Goal: Task Accomplishment & Management: Manage account settings

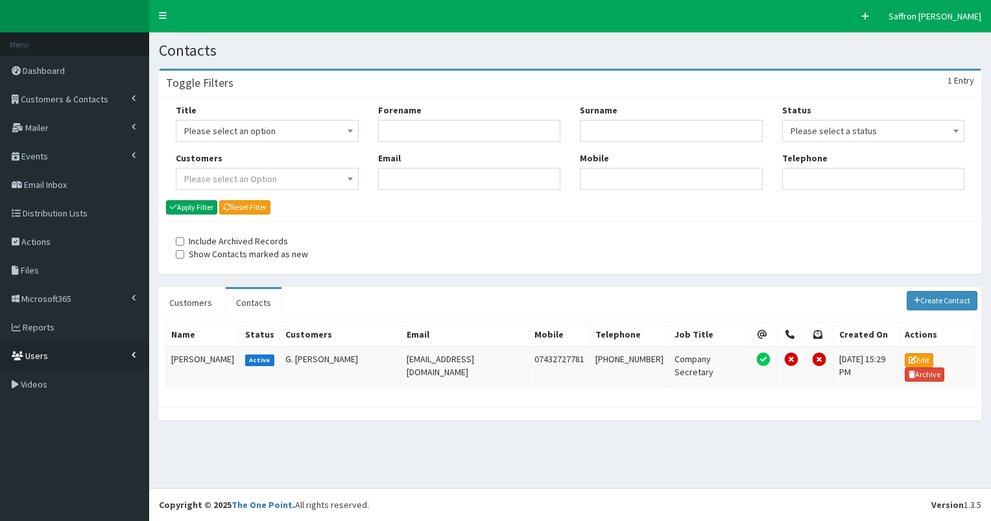
click at [49, 349] on link "Users" at bounding box center [74, 356] width 149 height 29
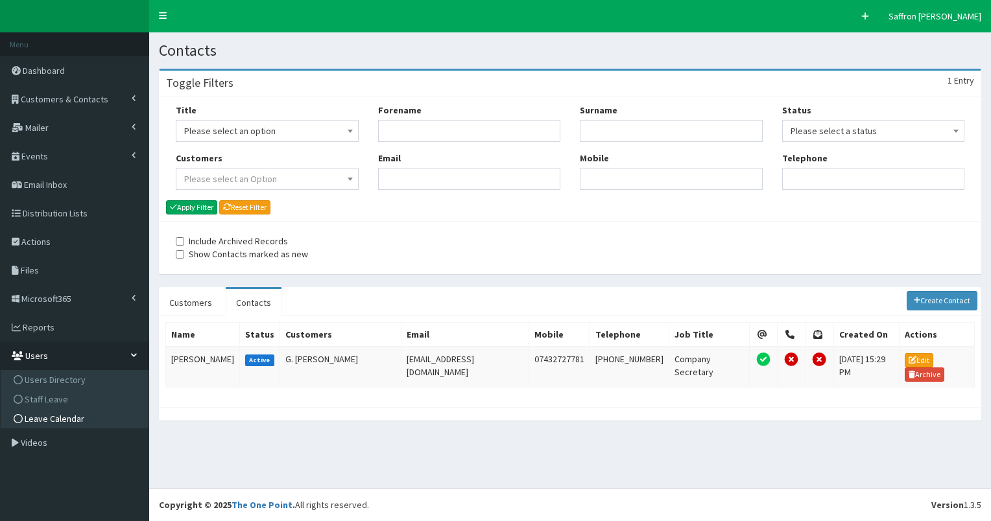
click at [60, 416] on span "Leave Calendar" at bounding box center [55, 419] width 60 height 12
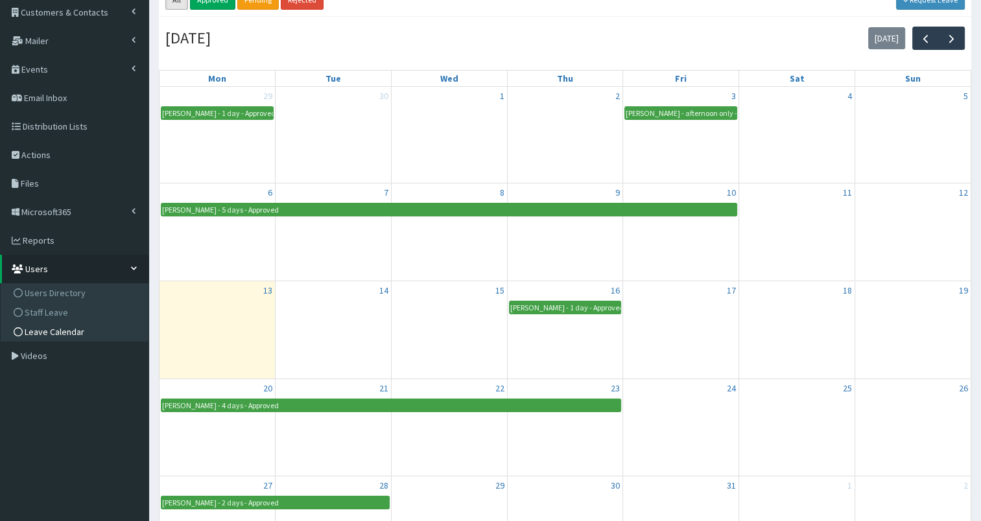
scroll to position [32, 0]
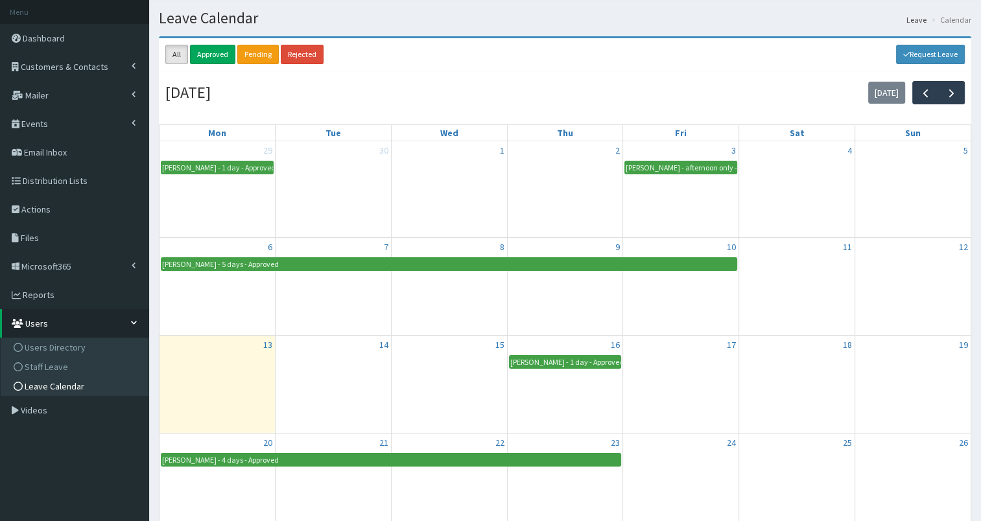
click at [742, 269] on div at bounding box center [796, 266] width 115 height 18
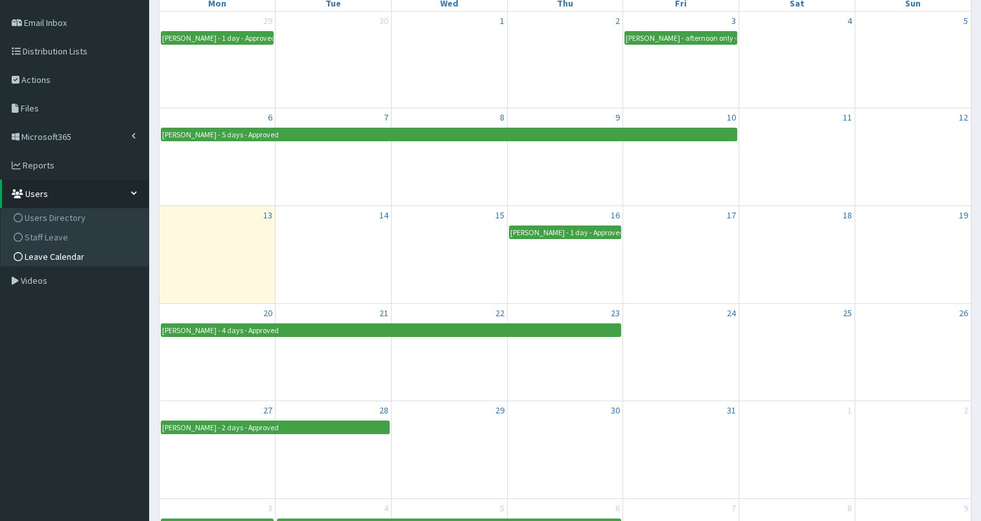
scroll to position [0, 0]
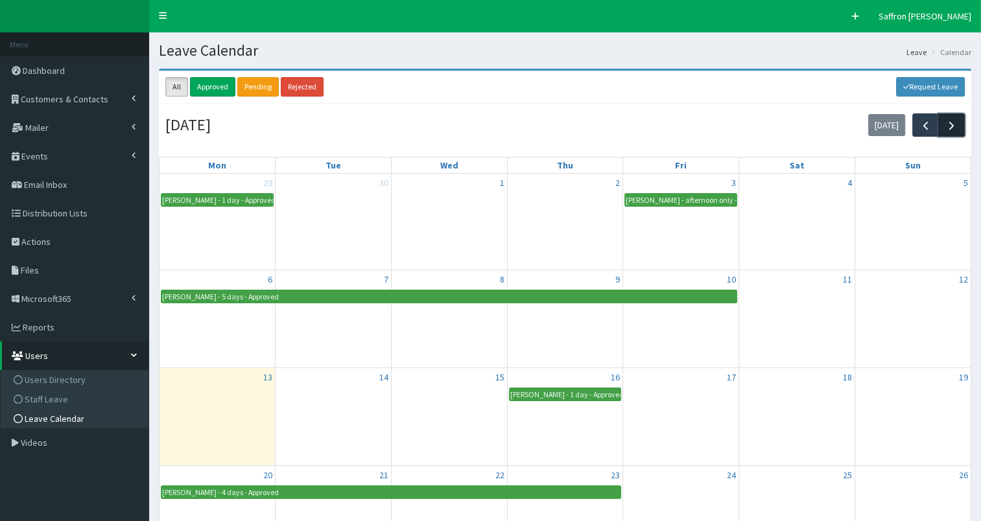
click at [950, 133] on button "button" at bounding box center [952, 125] width 27 height 23
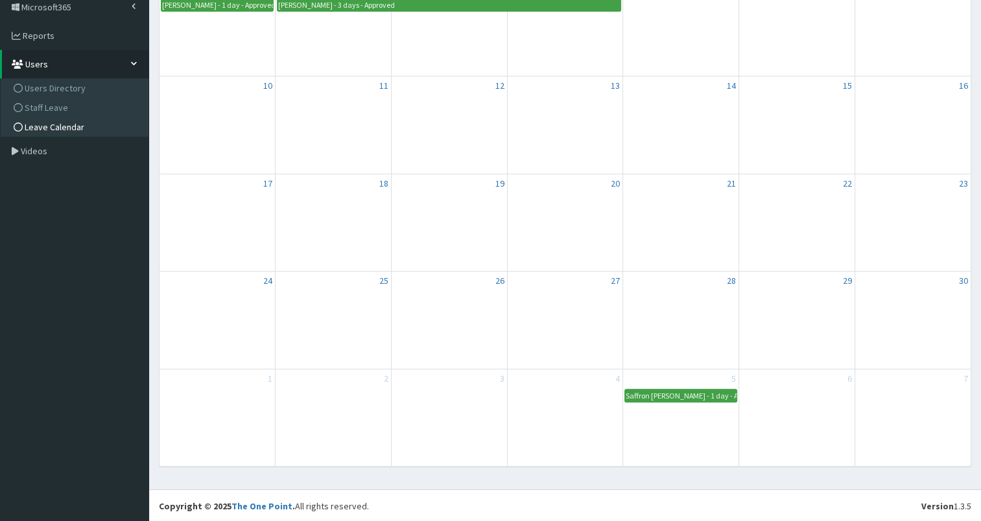
scroll to position [97, 0]
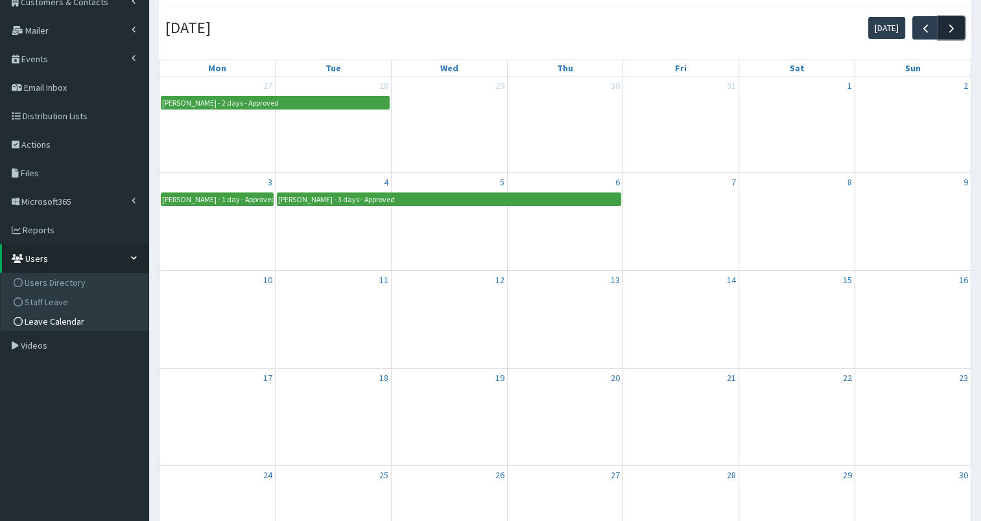
click at [957, 28] on span "button" at bounding box center [952, 28] width 14 height 14
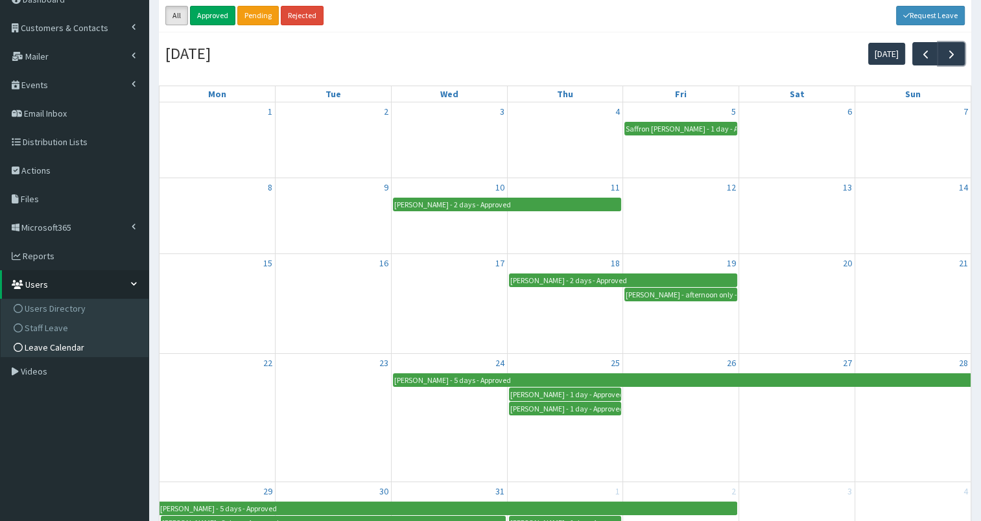
scroll to position [0, 0]
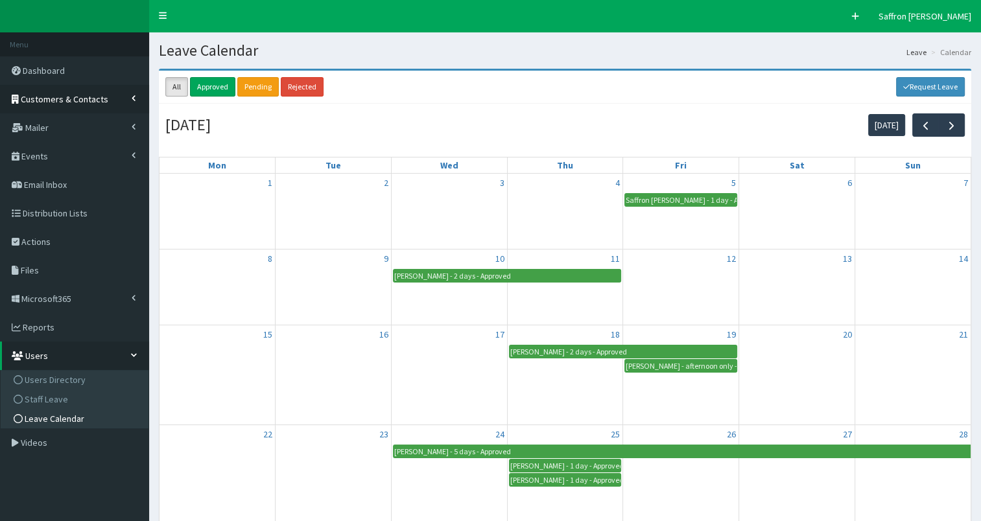
click at [88, 93] on span "Customers & Contacts" at bounding box center [65, 99] width 88 height 12
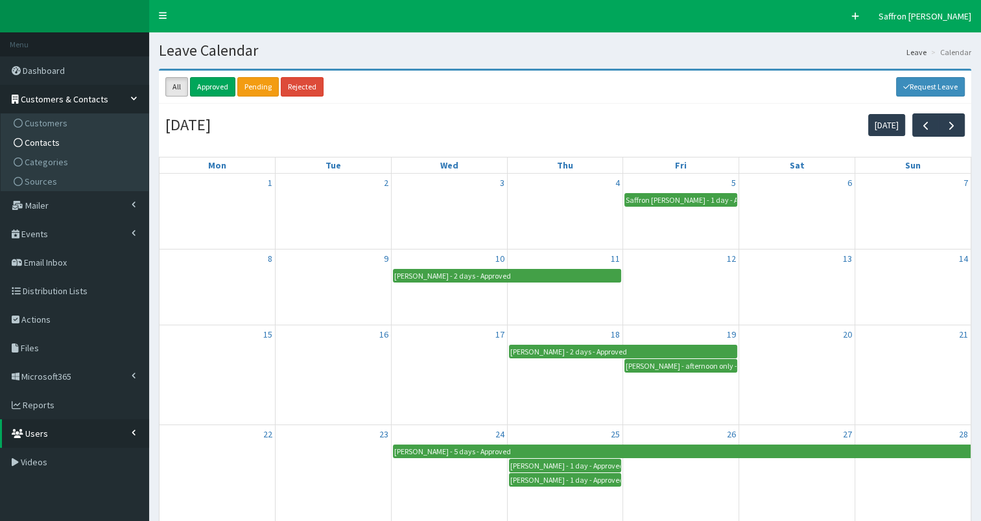
click at [53, 142] on span "Contacts" at bounding box center [42, 143] width 35 height 12
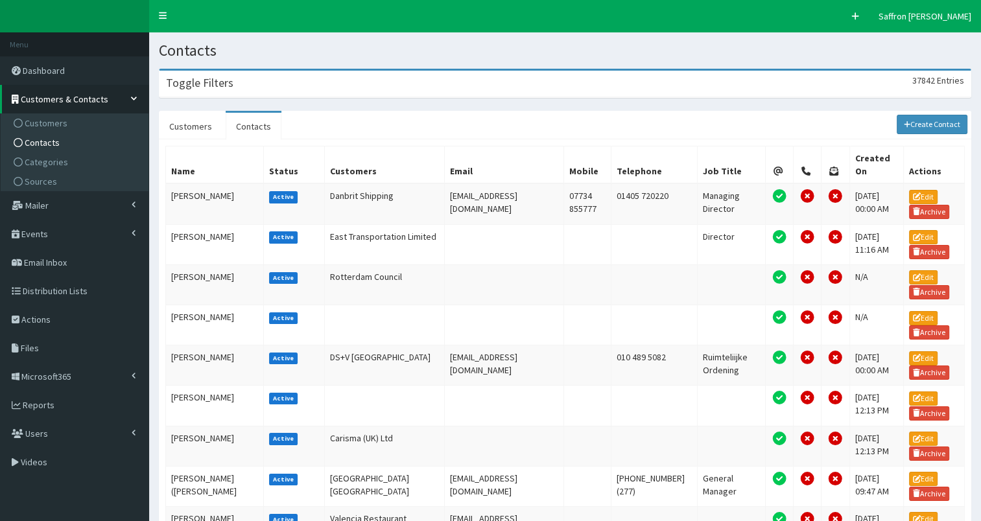
drag, startPoint x: 0, startPoint y: 0, endPoint x: 516, endPoint y: 169, distance: 543.1
click at [493, 83] on div "Toggle Filters 37842 Entries" at bounding box center [565, 84] width 811 height 27
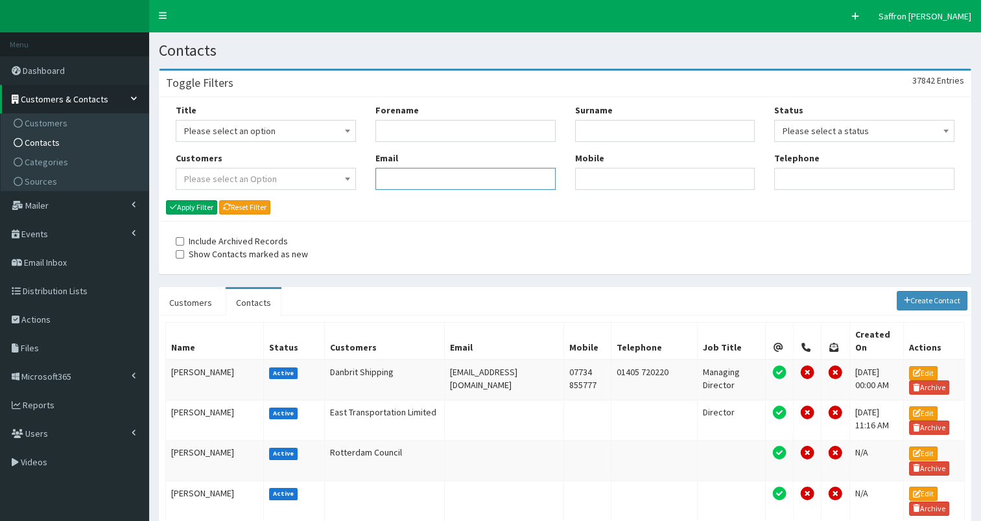
paste input "mark.rogers@hullandeastyorkshire.gov.uk"
type input "mark.rogers@hullandeastyorkshire.gov.uk"
click at [197, 202] on button "Apply Filter" at bounding box center [191, 207] width 51 height 14
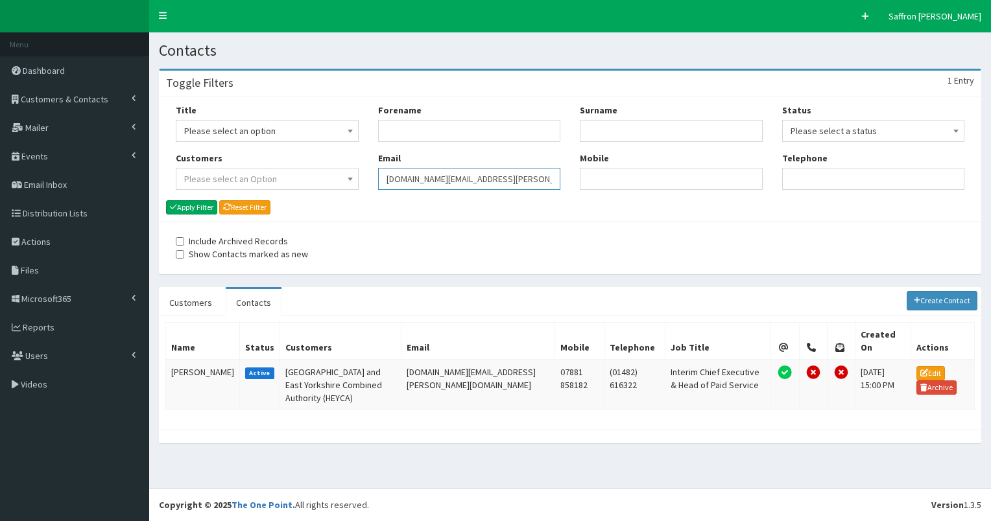
drag, startPoint x: 0, startPoint y: 0, endPoint x: 337, endPoint y: 179, distance: 381.8
click at [337, 179] on div "Title Please select an option Mr Mrs Ms Miss Dr MP QC MBE MEP CBE" at bounding box center [570, 152] width 808 height 96
click at [182, 360] on td "[PERSON_NAME]" at bounding box center [203, 385] width 74 height 51
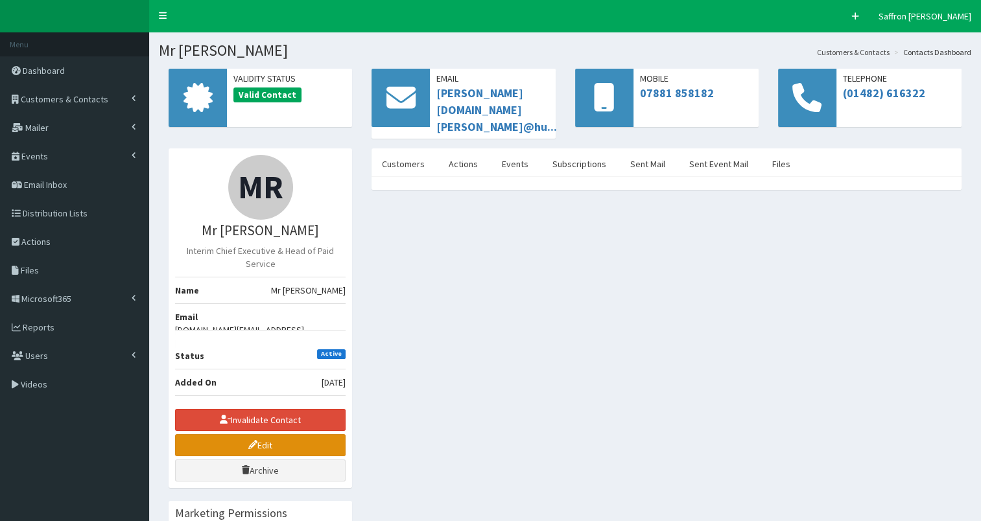
click at [267, 435] on link "Edit" at bounding box center [260, 446] width 171 height 22
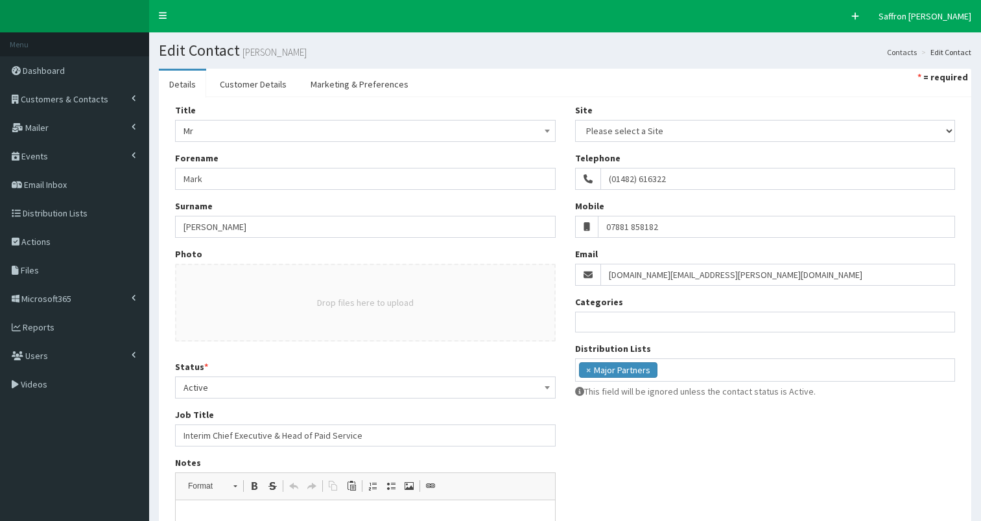
select select
click at [224, 394] on span "Active" at bounding box center [366, 388] width 364 height 18
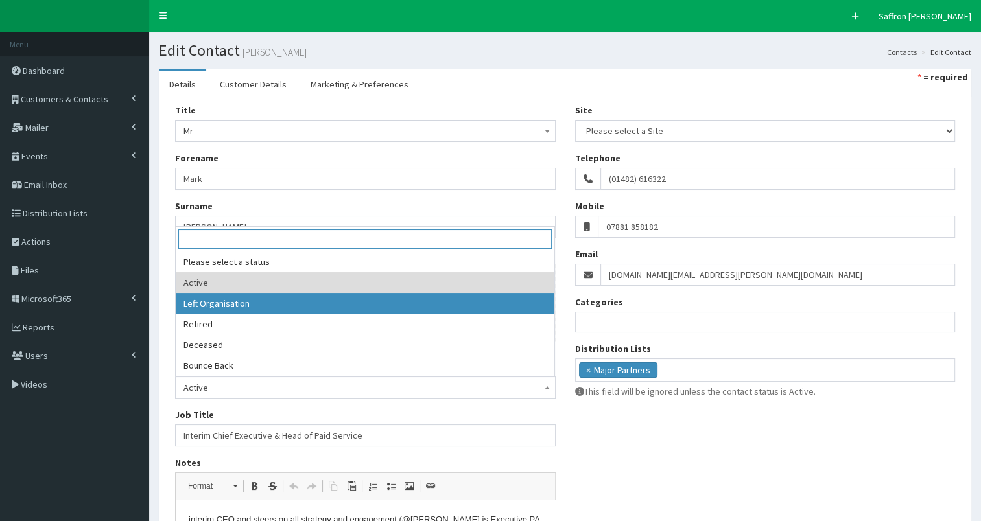
select select "2"
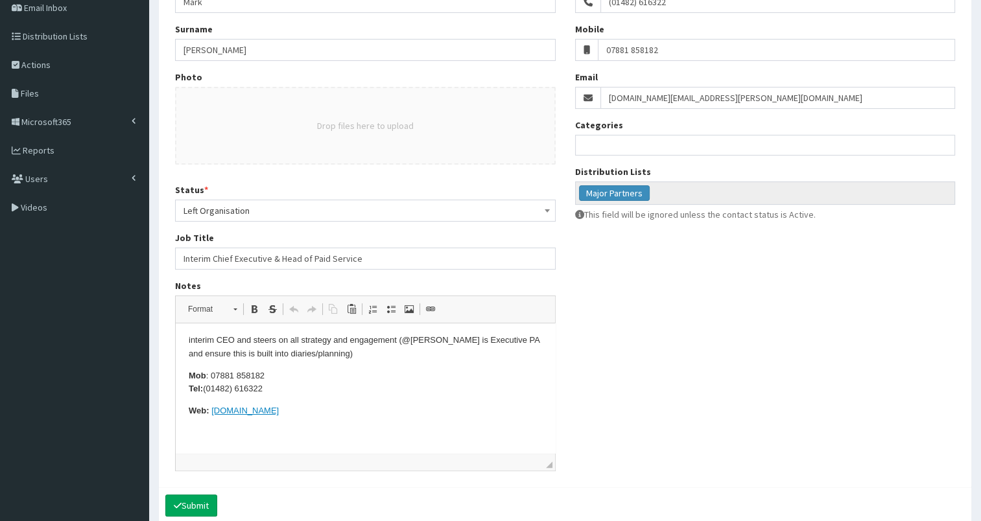
scroll to position [234, 0]
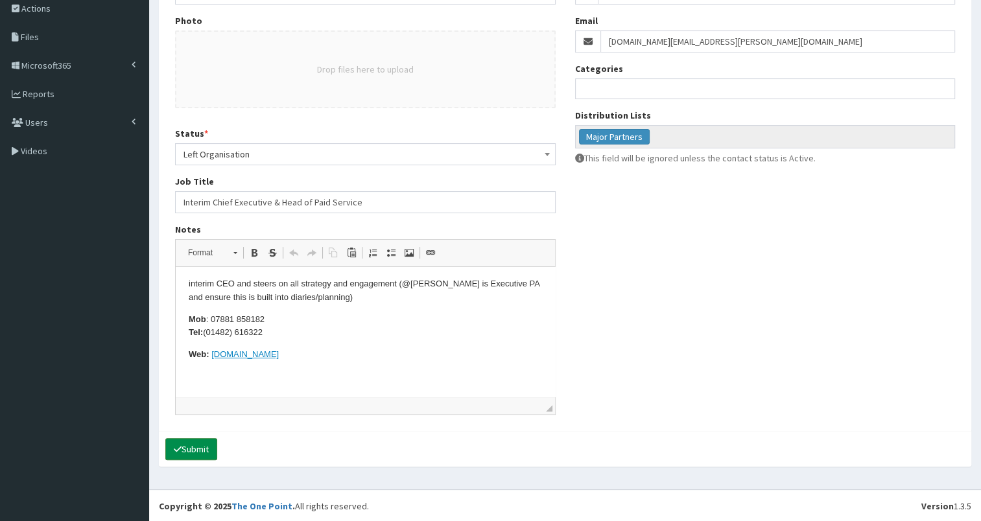
click at [212, 452] on button "Submit" at bounding box center [191, 449] width 52 height 22
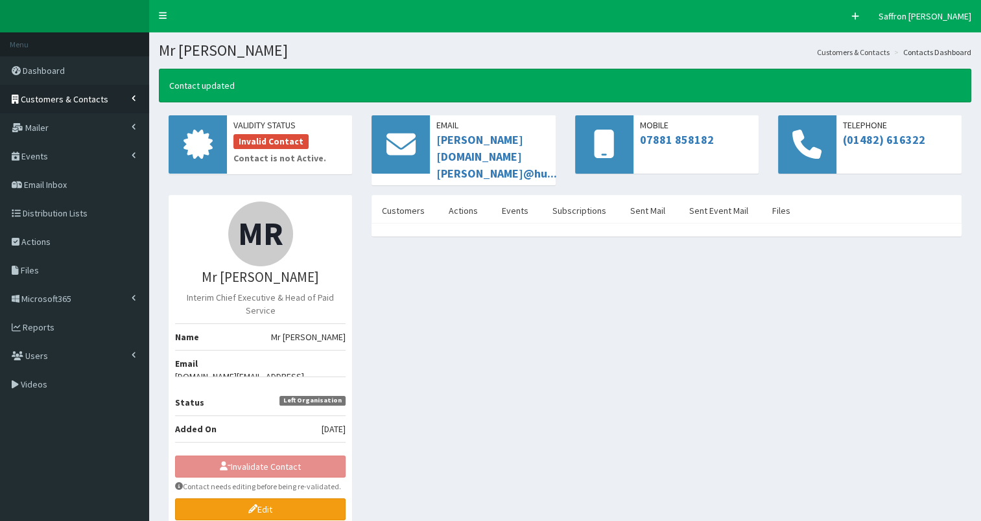
click at [99, 102] on span "Customers & Contacts" at bounding box center [65, 99] width 88 height 12
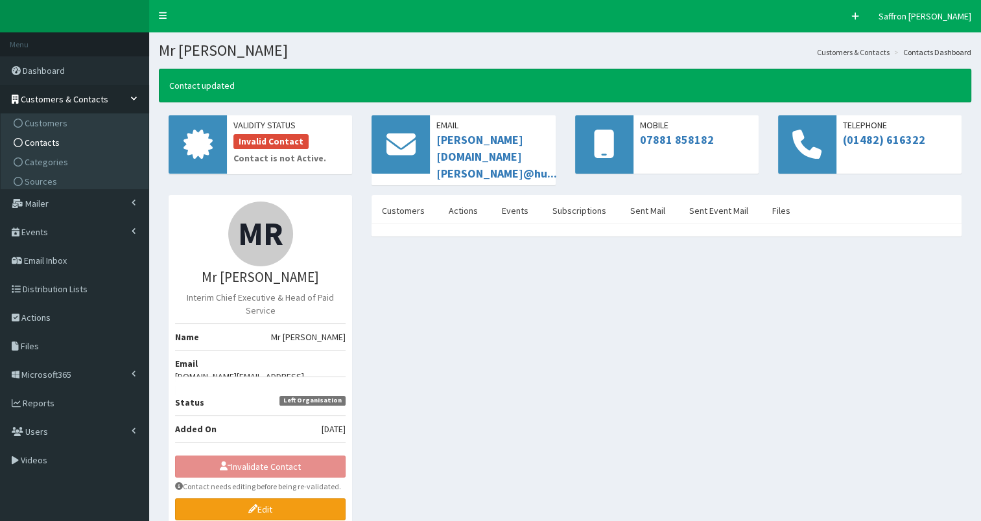
click at [49, 140] on span "Contacts" at bounding box center [42, 143] width 35 height 12
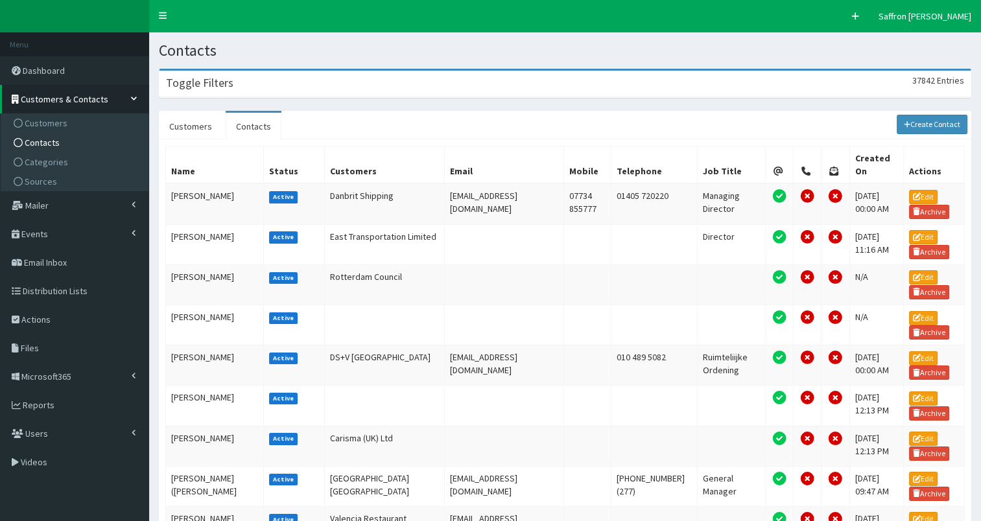
click at [374, 80] on div "Toggle Filters 37842 Entries" at bounding box center [565, 84] width 811 height 27
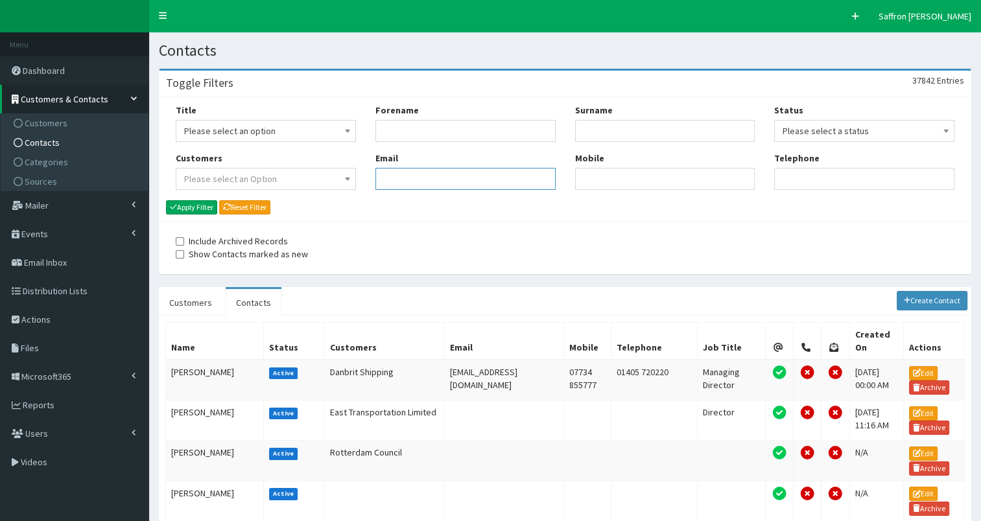
paste input "Neil.Griffiths@vivergofuels.com"
type input "Neil.Griffiths@vivergofuels.com"
click at [205, 205] on button "Apply Filter" at bounding box center [191, 207] width 51 height 14
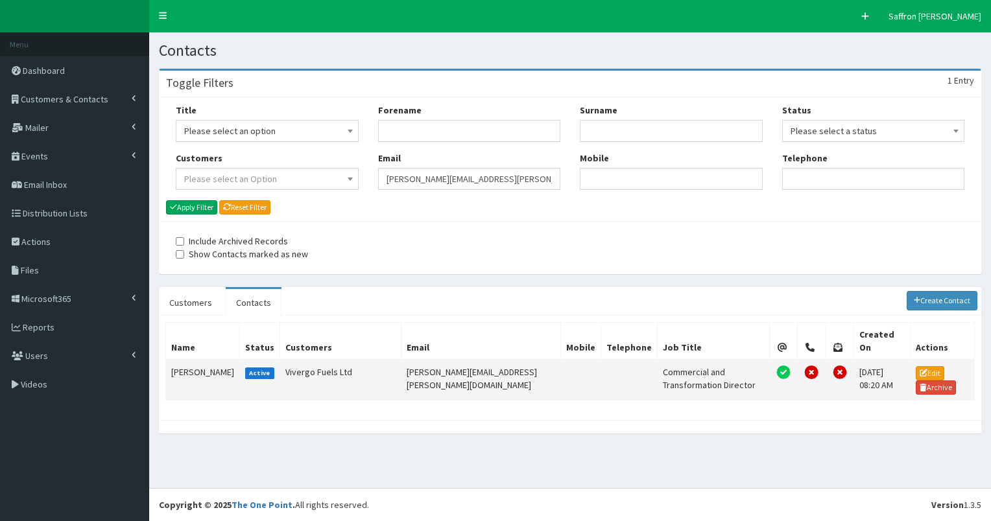
click at [182, 361] on td "[PERSON_NAME]" at bounding box center [203, 380] width 74 height 41
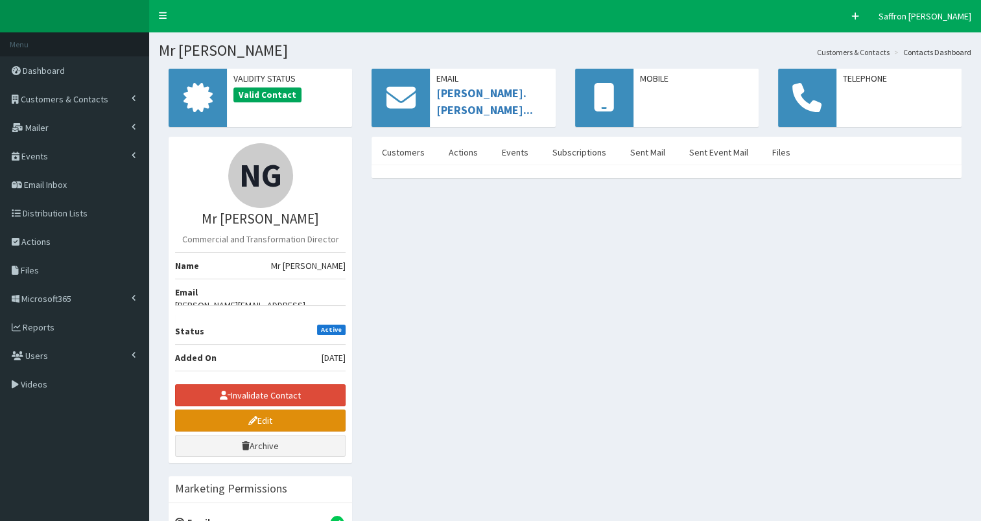
click at [232, 410] on link "Edit" at bounding box center [260, 421] width 171 height 22
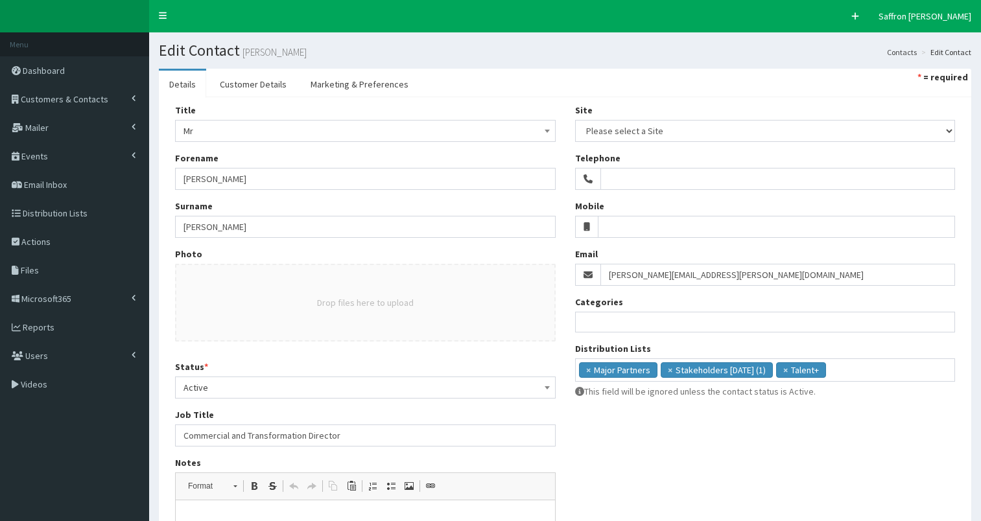
select select
click at [208, 381] on span "Active" at bounding box center [366, 388] width 364 height 18
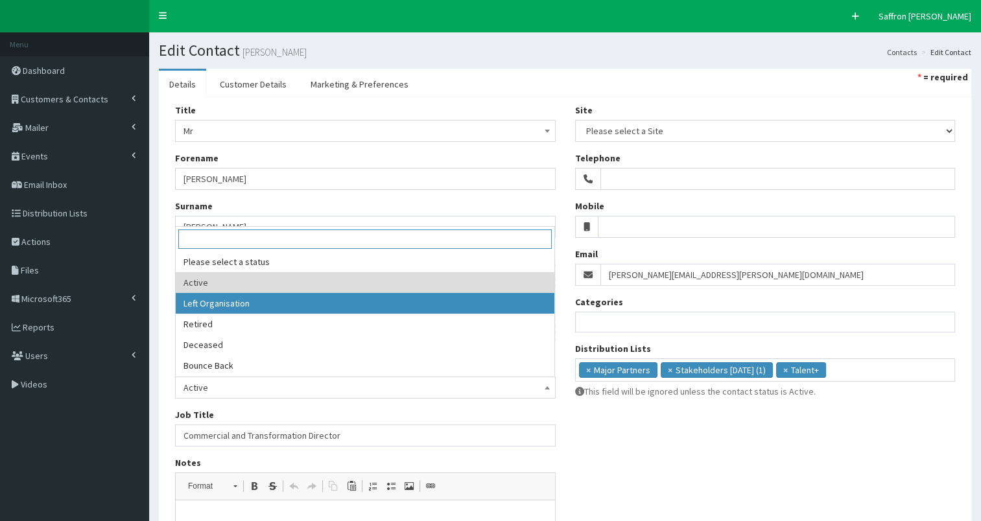
select select "2"
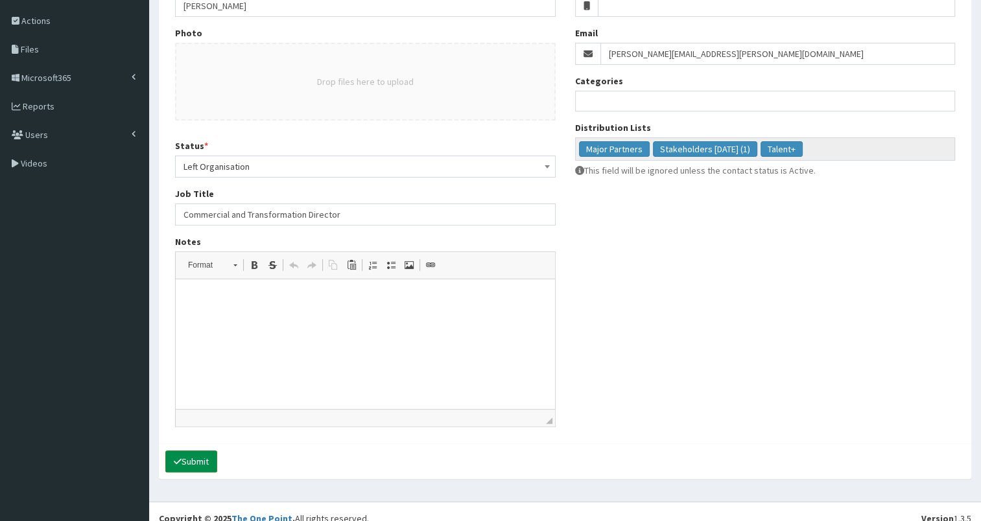
scroll to position [234, 0]
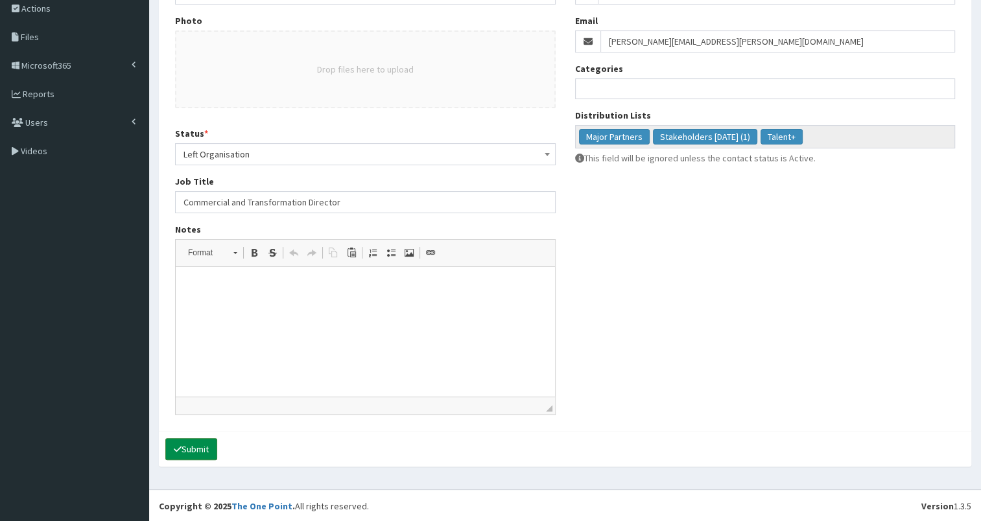
click at [206, 441] on button "Submit" at bounding box center [191, 449] width 52 height 22
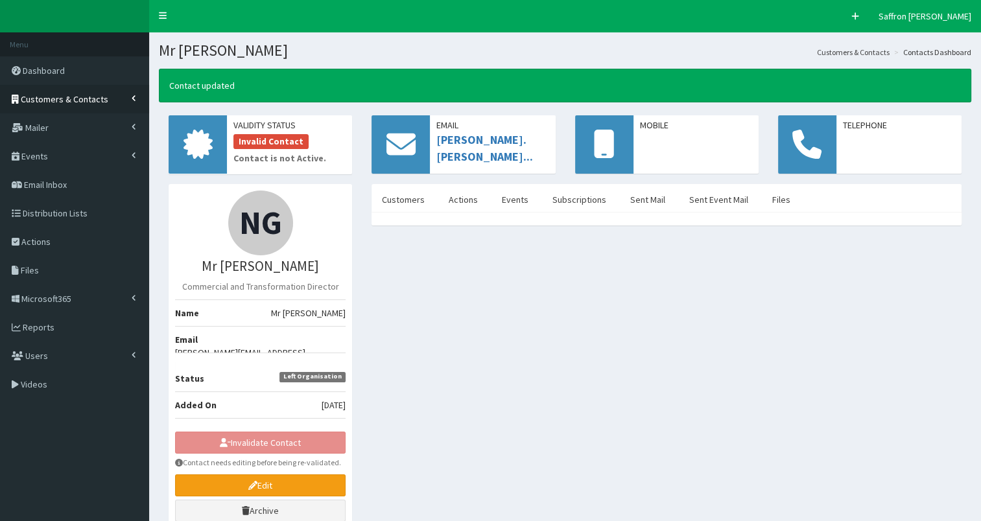
click at [78, 98] on span "Customers & Contacts" at bounding box center [65, 99] width 88 height 12
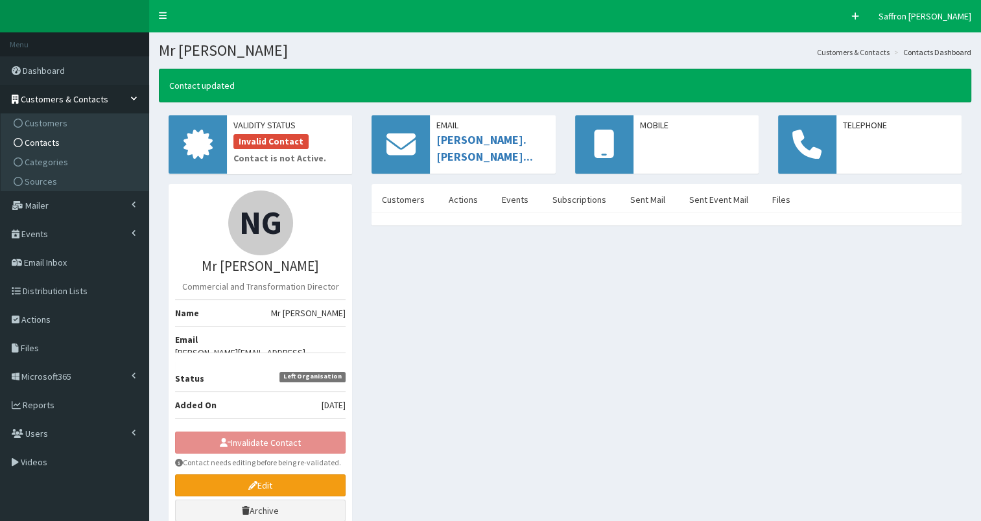
click at [41, 137] on span "Contacts" at bounding box center [42, 143] width 35 height 12
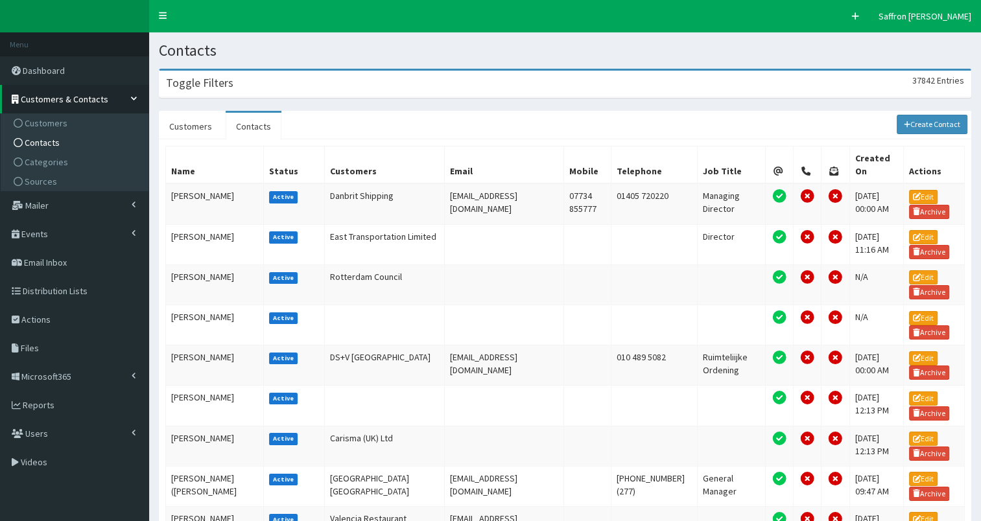
click at [368, 83] on div "Toggle Filters 37842 Entries" at bounding box center [565, 84] width 811 height 27
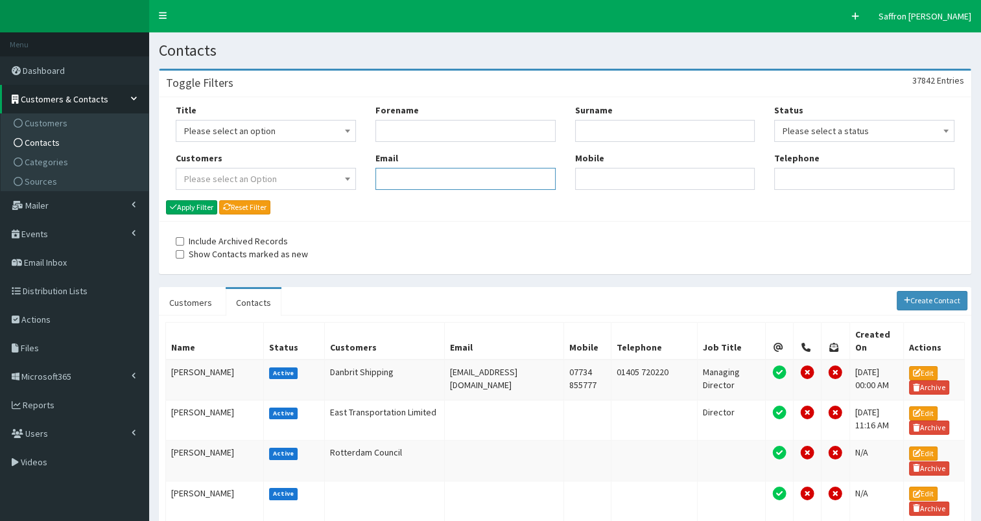
paste input "Claire.Drury@eastriding.gov.uk"
type input "Claire.Drury@eastriding.gov.uk"
drag, startPoint x: 213, startPoint y: 206, endPoint x: 265, endPoint y: 203, distance: 52.0
click at [213, 206] on button "Apply Filter" at bounding box center [191, 207] width 51 height 14
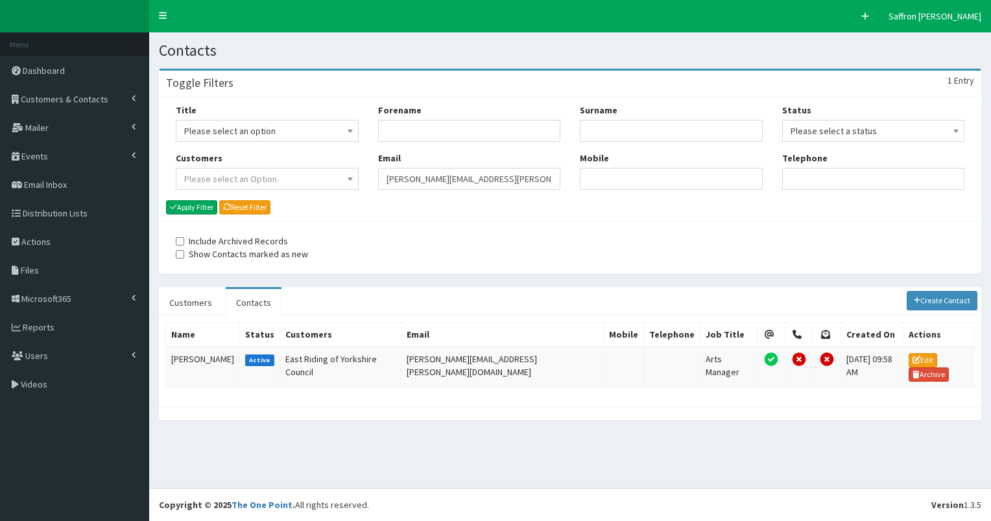
click at [337, 193] on div "Title Please select an option Mr Mrs Ms Miss Dr MP QC MBE MEP CBE" at bounding box center [570, 152] width 808 height 96
paste input "[PERSON_NAME][EMAIL_ADDRESS][PERSON_NAME][DOMAIN_NAME]"
type input "[PERSON_NAME][EMAIL_ADDRESS][PERSON_NAME][DOMAIN_NAME]"
click at [206, 215] on div "Title Please select an option Mr Mrs Ms Miss Dr MP QC MBE MEP CBE Cllr Professo…" at bounding box center [570, 159] width 821 height 124
click at [205, 213] on button "Apply Filter" at bounding box center [191, 207] width 51 height 14
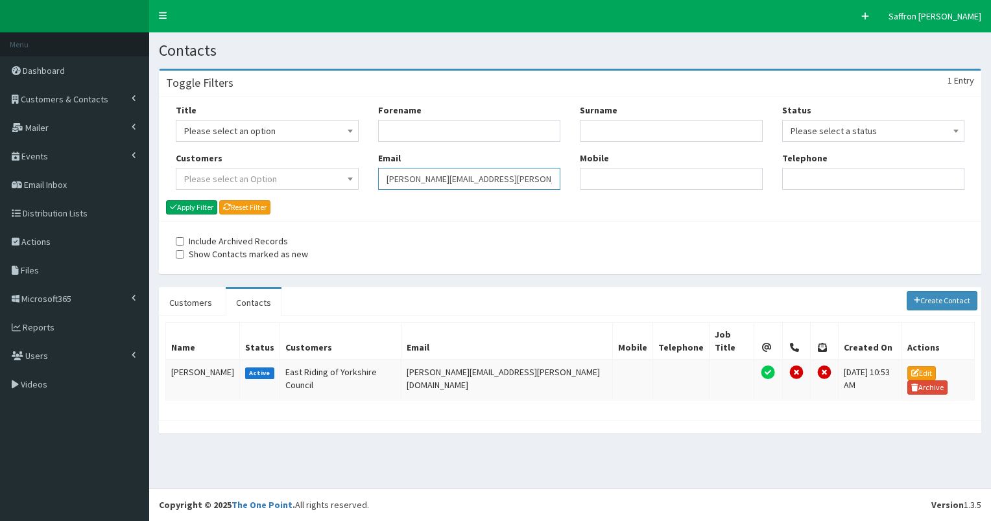
drag, startPoint x: 0, startPoint y: 0, endPoint x: 280, endPoint y: 176, distance: 330.8
click at [280, 176] on div "Title Please select an option Mr Mrs Ms Miss Dr MP QC MBE MEP CBE" at bounding box center [570, 152] width 808 height 96
click at [85, 95] on span "Customers & Contacts" at bounding box center [65, 99] width 88 height 12
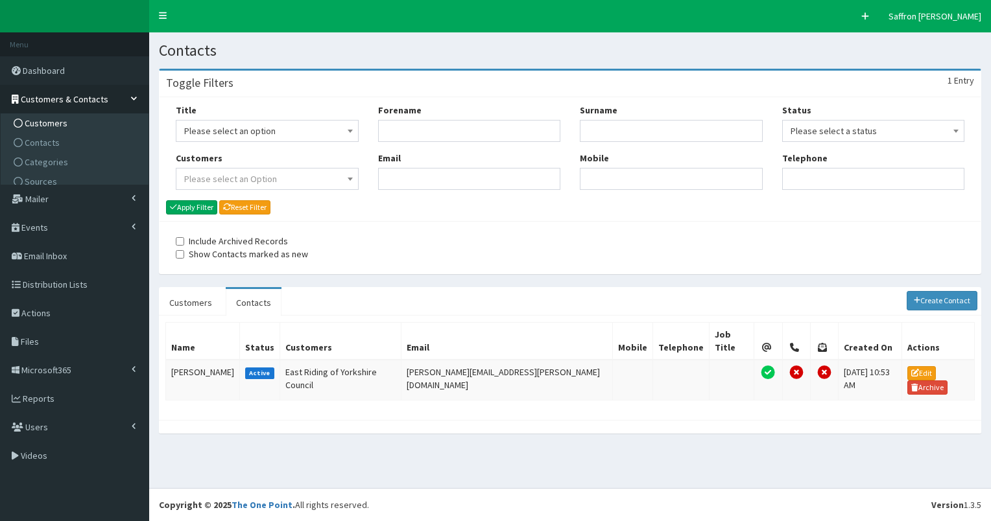
click at [36, 125] on span "Customers" at bounding box center [46, 123] width 43 height 12
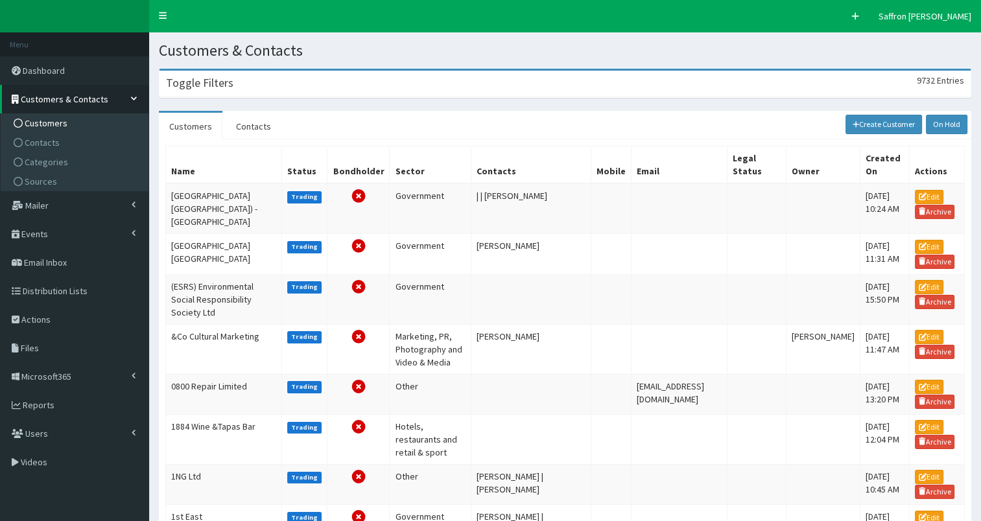
click at [231, 82] on div "Toggle Filters 9732 Entries" at bounding box center [565, 84] width 811 height 27
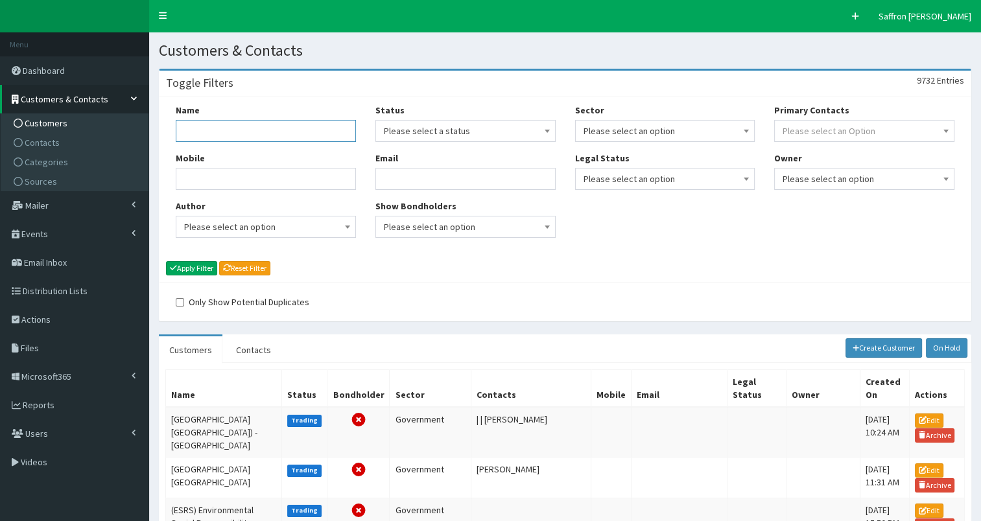
click at [221, 140] on input "Name" at bounding box center [266, 131] width 180 height 22
type input "a"
type input "make uk"
click at [166, 261] on button "Apply Filter" at bounding box center [191, 268] width 51 height 14
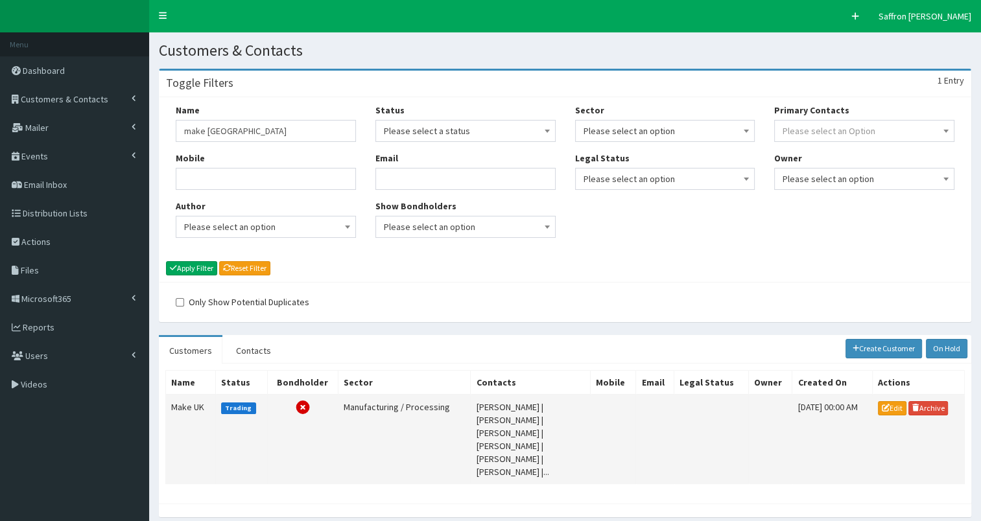
click at [188, 406] on td "Make UK" at bounding box center [191, 440] width 50 height 90
drag, startPoint x: 241, startPoint y: 136, endPoint x: 201, endPoint y: 95, distance: 57.3
click at [183, 132] on input "make uk" at bounding box center [266, 131] width 180 height 22
type input "humber freeport"
click at [166, 261] on button "Apply Filter" at bounding box center [191, 268] width 51 height 14
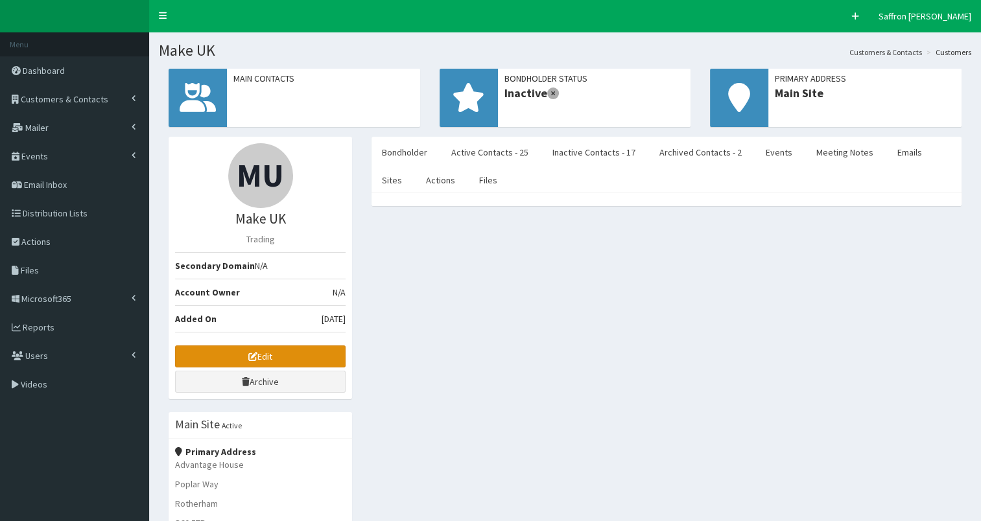
click at [262, 361] on link "Edit" at bounding box center [260, 357] width 171 height 22
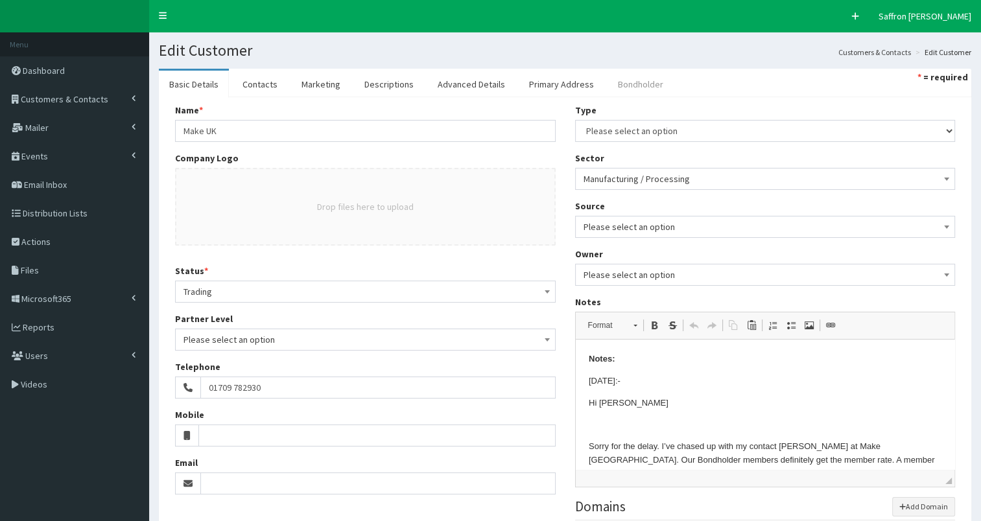
click at [646, 75] on link "Bondholder" at bounding box center [641, 84] width 66 height 27
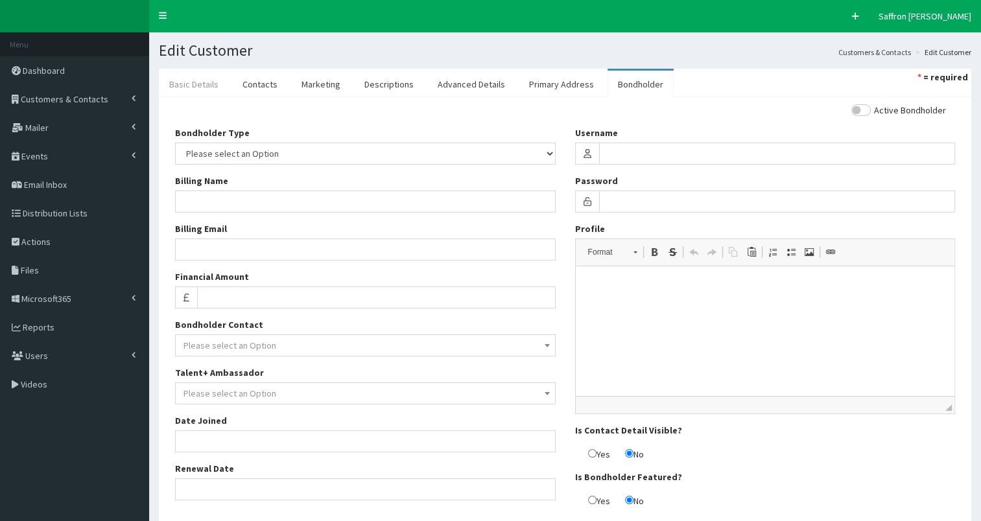
click at [193, 85] on link "Basic Details" at bounding box center [194, 84] width 70 height 27
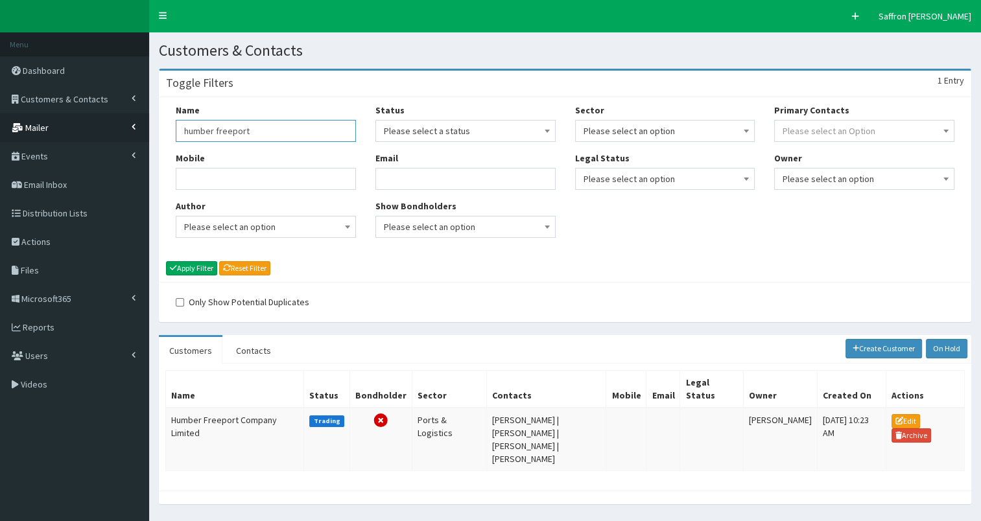
drag, startPoint x: 253, startPoint y: 127, endPoint x: 132, endPoint y: 117, distance: 121.1
click at [132, 117] on div "F Pr \Toggle navigation Quick Create Saffron Gregg Saffron Gregg Member since 9…" at bounding box center [490, 280] width 981 height 560
type input "make [GEOGRAPHIC_DATA]"
click at [166, 261] on button "Apply Filter" at bounding box center [191, 268] width 51 height 14
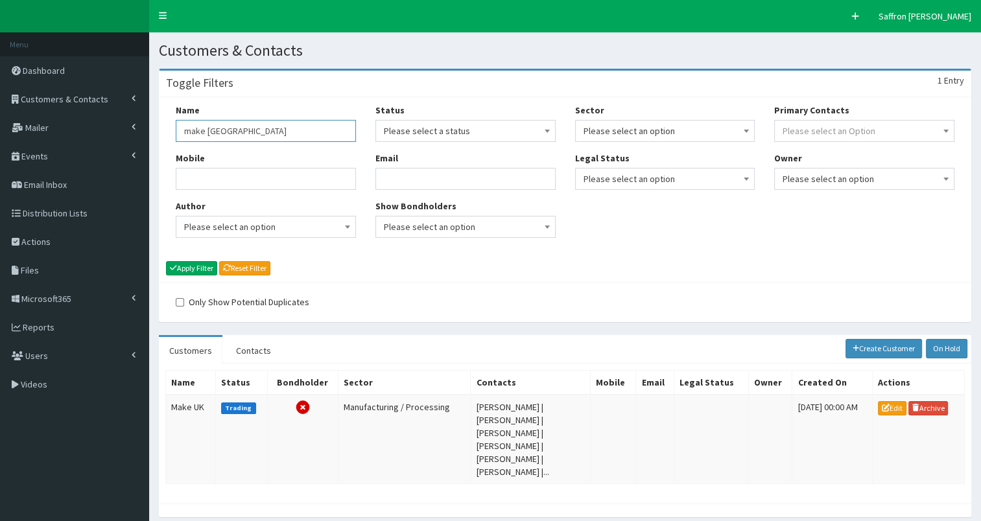
drag, startPoint x: 239, startPoint y: 123, endPoint x: 180, endPoint y: 132, distance: 59.8
click at [180, 132] on input "make [GEOGRAPHIC_DATA]" at bounding box center [266, 131] width 180 height 22
click at [101, 101] on span "Customers & Contacts" at bounding box center [65, 99] width 88 height 12
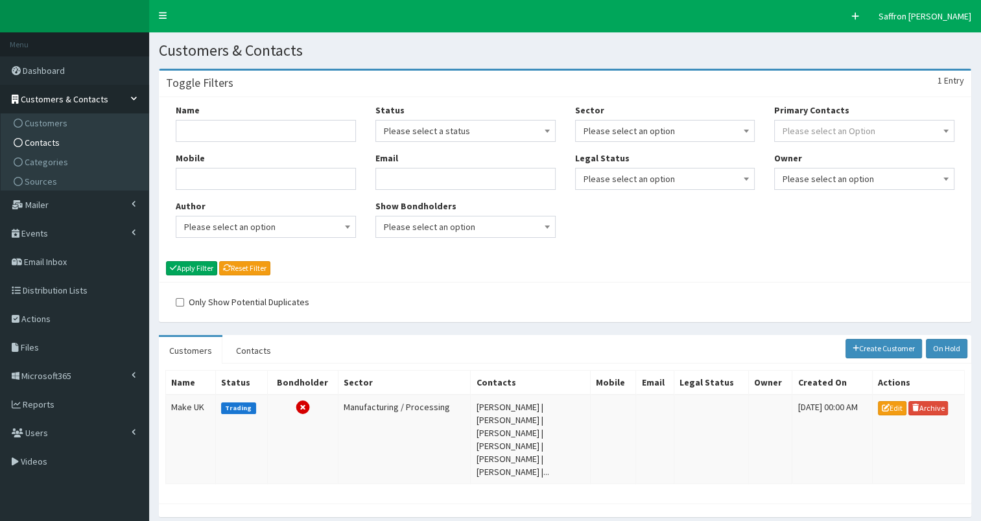
click at [50, 137] on span "Contacts" at bounding box center [42, 143] width 35 height 12
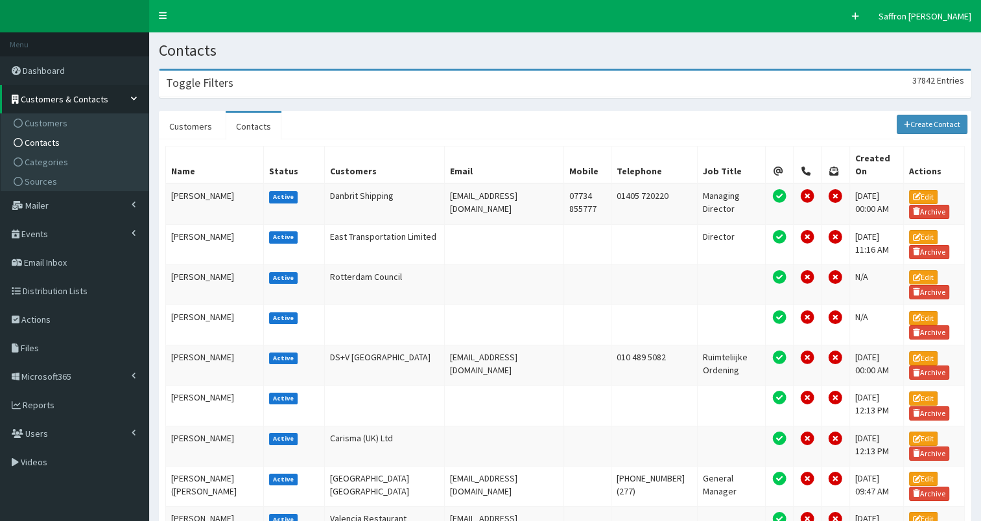
click at [344, 100] on section "Toggle Filters 37842 Entries Title Please select an option Mr Mrs Ms Miss Dr MP…" at bounding box center [565, 492] width 832 height 866
click at [345, 97] on div "Toggle Filters 37842 Entries" at bounding box center [565, 84] width 811 height 27
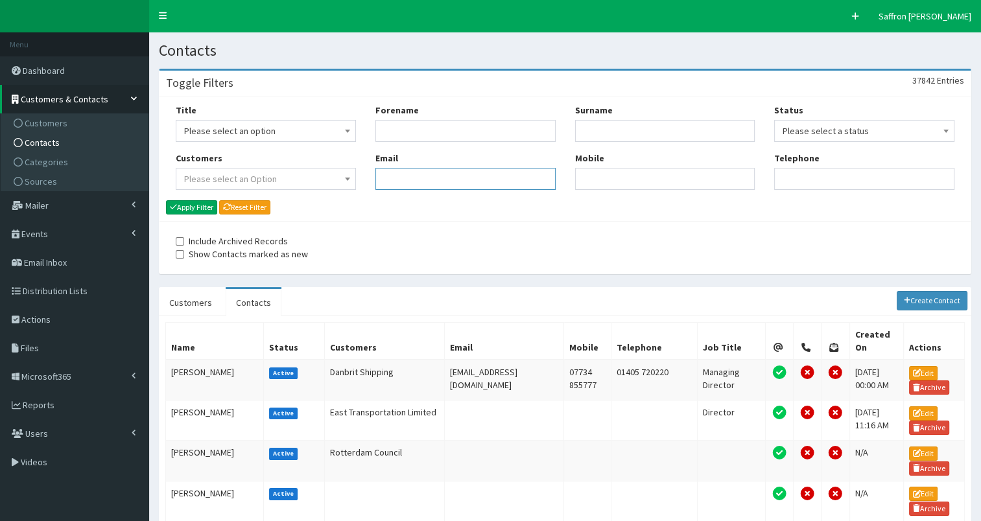
paste input "anneliese.farr@eastriding.gov.uk"
type input "anneliese.farr@eastriding.gov.uk"
click at [184, 202] on button "Apply Filter" at bounding box center [191, 207] width 51 height 14
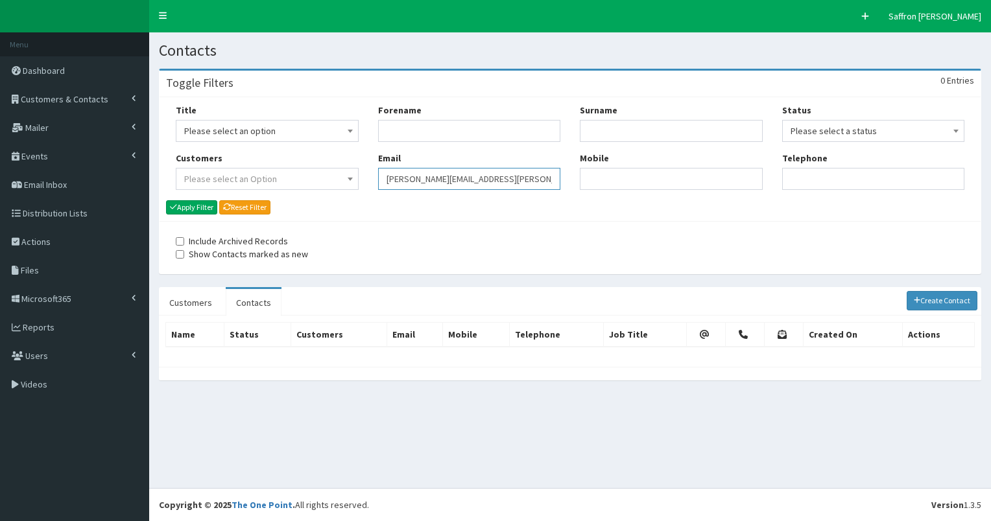
drag, startPoint x: 0, startPoint y: 0, endPoint x: 313, endPoint y: 165, distance: 353.4
click at [313, 165] on div "Title Please select an option Mr Mrs Ms Miss Dr MP QC MBE MEP CBE" at bounding box center [570, 152] width 808 height 96
paste input "[PERSON_NAME][EMAIL_ADDRESS][PERSON_NAME][PERSON_NAME][DOMAIN_NAME]"
type input "[PERSON_NAME][EMAIL_ADDRESS][PERSON_NAME][PERSON_NAME][DOMAIN_NAME]"
click at [195, 199] on div "Title Please select an option Mr Mrs Ms Miss Dr MP QC MBE MEP CBE Cllr Professo…" at bounding box center [267, 152] width 202 height 96
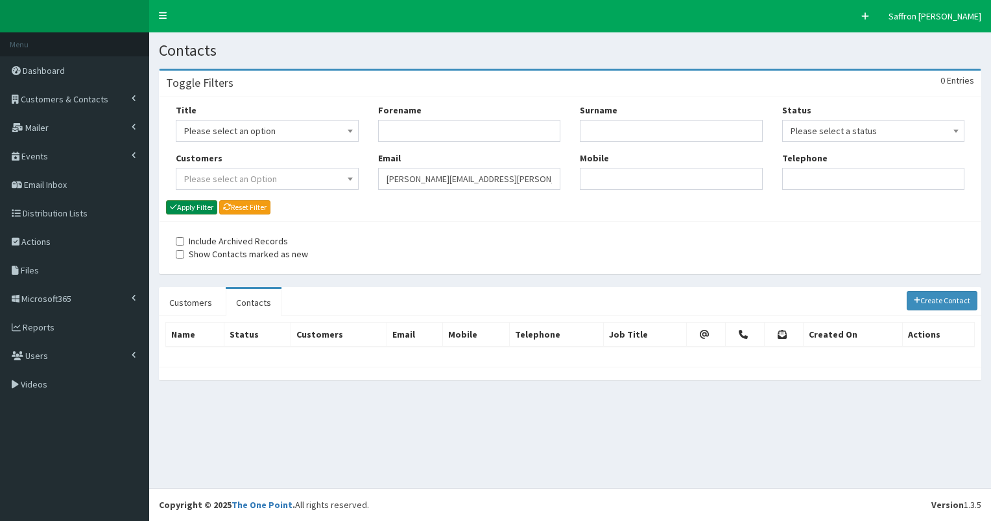
drag, startPoint x: 195, startPoint y: 204, endPoint x: 207, endPoint y: 202, distance: 12.0
click at [195, 203] on button "Apply Filter" at bounding box center [191, 207] width 51 height 14
drag, startPoint x: 0, startPoint y: 0, endPoint x: 341, endPoint y: 181, distance: 386.2
click at [341, 181] on div "Title Please select an option Mr Mrs Ms Miss Dr MP QC MBE MEP CBE" at bounding box center [570, 152] width 808 height 96
paste input "[PERSON_NAME][EMAIL_ADDRESS][DOMAIN_NAME]"
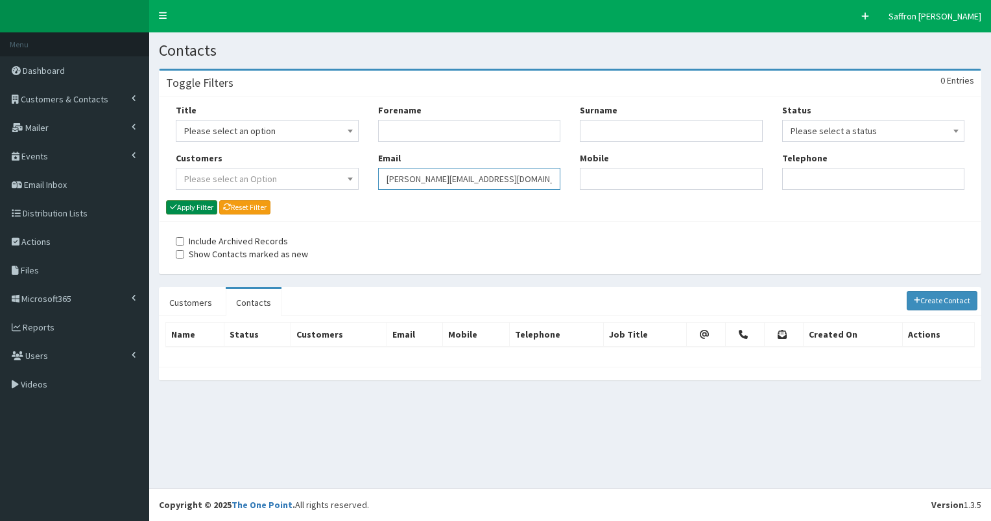
type input "[PERSON_NAME][EMAIL_ADDRESS][DOMAIN_NAME]"
click at [188, 205] on button "Apply Filter" at bounding box center [191, 207] width 51 height 14
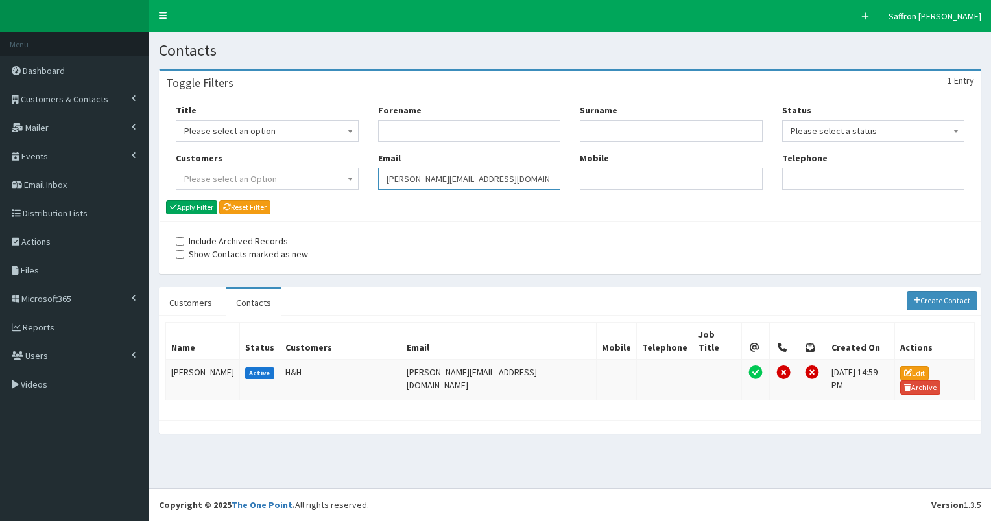
drag, startPoint x: 0, startPoint y: 0, endPoint x: 361, endPoint y: 170, distance: 399.3
click at [361, 170] on div "Title Please select an option Mr Mrs Ms Miss Dr MP QC MBE MEP CBE" at bounding box center [570, 152] width 808 height 96
paste input "[PERSON_NAME][EMAIL_ADDRESS][PERSON_NAME][DOMAIN_NAME]"
type input "[PERSON_NAME][EMAIL_ADDRESS][PERSON_NAME][DOMAIN_NAME]"
click at [213, 207] on button "Apply Filter" at bounding box center [191, 207] width 51 height 14
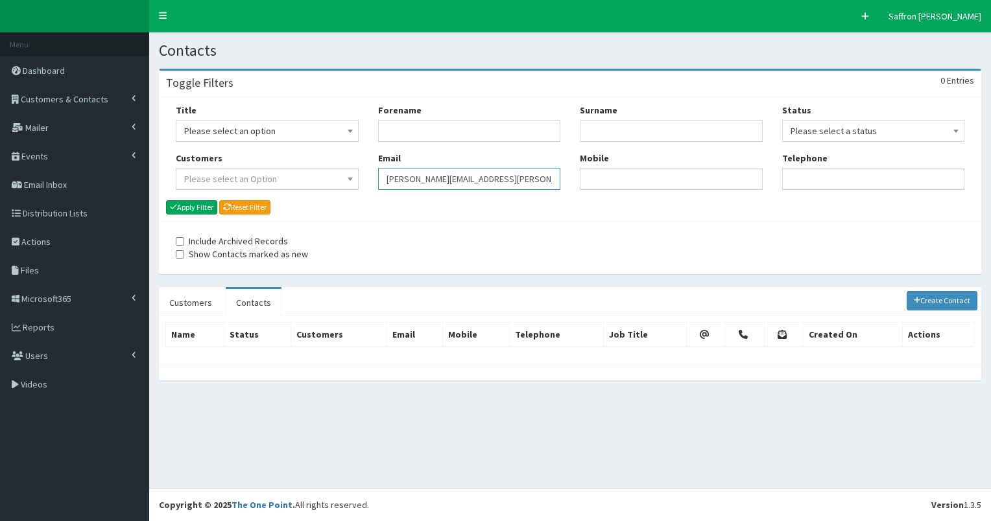
drag, startPoint x: 405, startPoint y: 187, endPoint x: 329, endPoint y: 187, distance: 75.9
click at [329, 187] on div "Title Please select an option Mr Mrs Ms Miss Dr MP QC MBE MEP CBE" at bounding box center [570, 152] width 808 height 96
paste input "[EMAIL_ADDRESS][DOMAIN_NAME]"
type input "[EMAIL_ADDRESS][DOMAIN_NAME]"
click at [207, 207] on button "Apply Filter" at bounding box center [191, 207] width 51 height 14
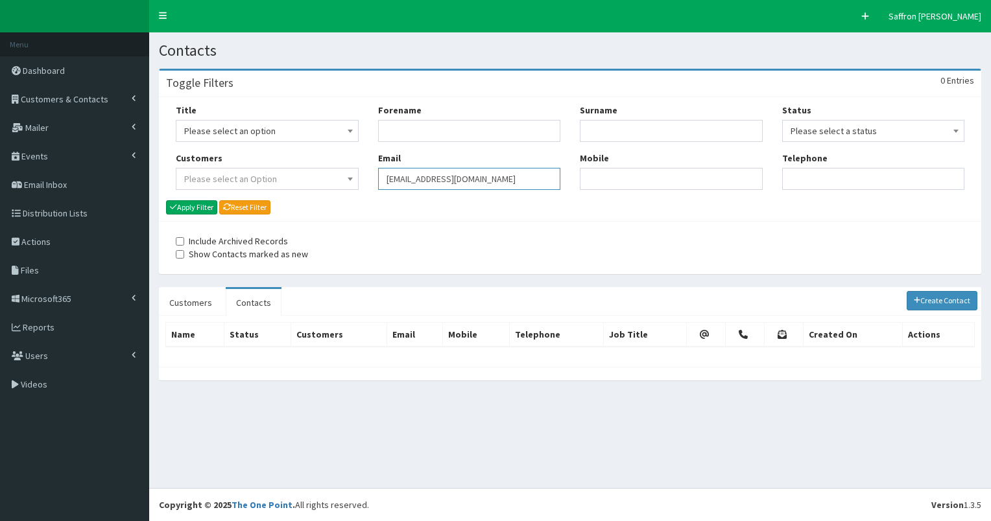
drag, startPoint x: 0, startPoint y: 0, endPoint x: 340, endPoint y: 178, distance: 383.5
click at [340, 178] on div "Title Please select an option Mr Mrs Ms Miss Dr MP QC MBE MEP CBE" at bounding box center [570, 152] width 808 height 96
